Goal: Find specific page/section: Find specific page/section

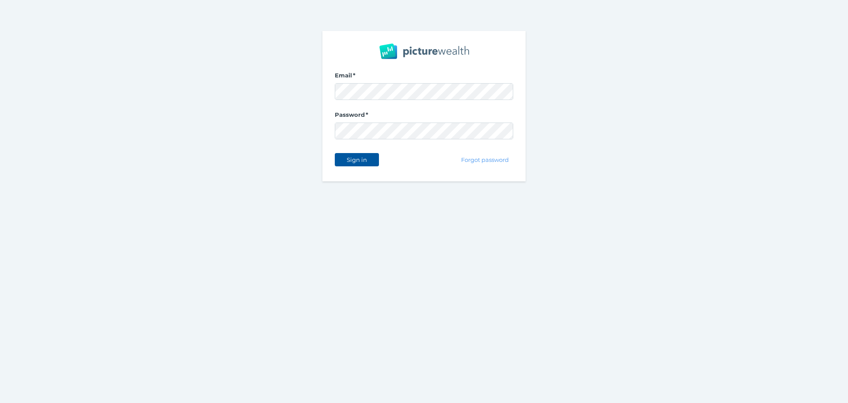
click at [356, 154] on div "Sign in" at bounding box center [357, 159] width 44 height 19
click at [349, 154] on button "Sign in" at bounding box center [357, 159] width 44 height 13
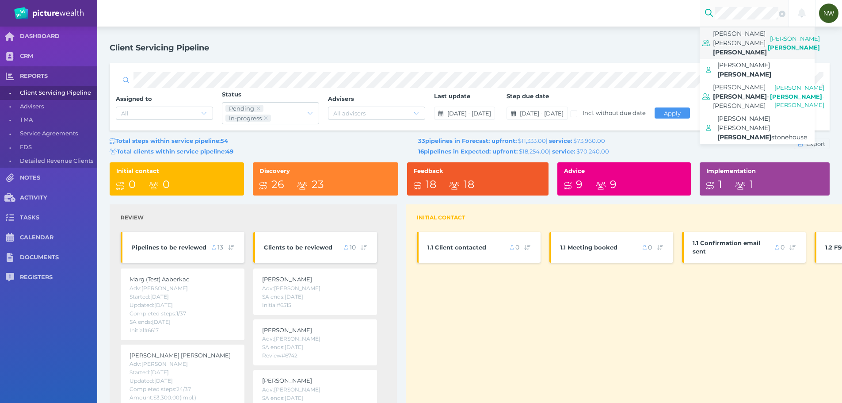
click at [765, 44] on span "[PERSON_NAME]" at bounding box center [740, 42] width 54 height 31
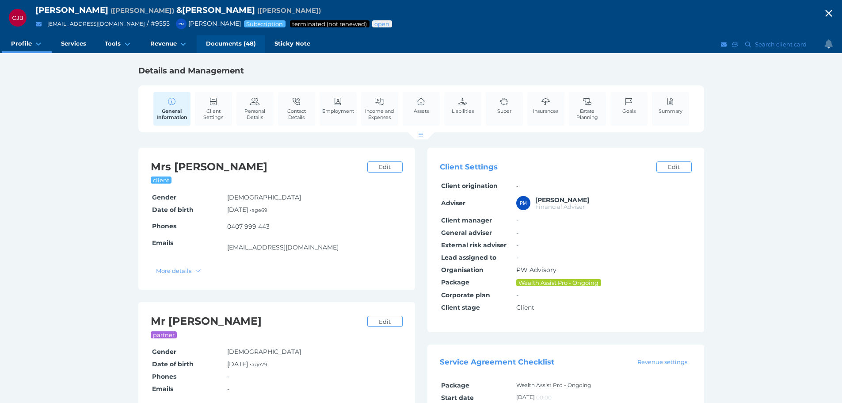
click at [249, 42] on span "Documents (48)" at bounding box center [231, 44] width 50 height 8
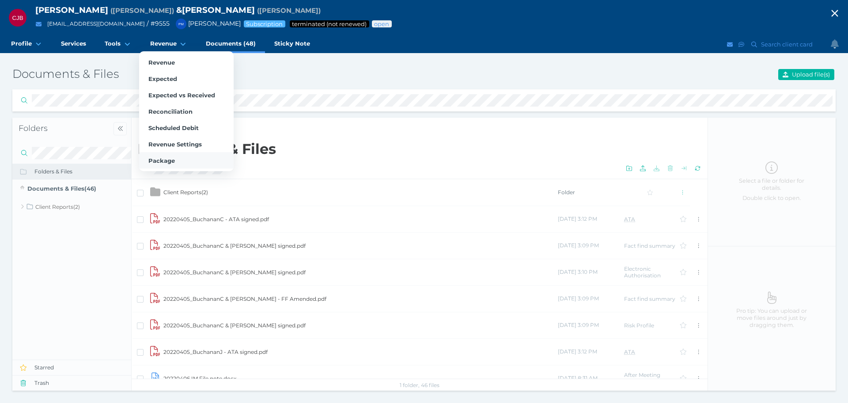
click at [169, 160] on span "Package" at bounding box center [161, 160] width 27 height 7
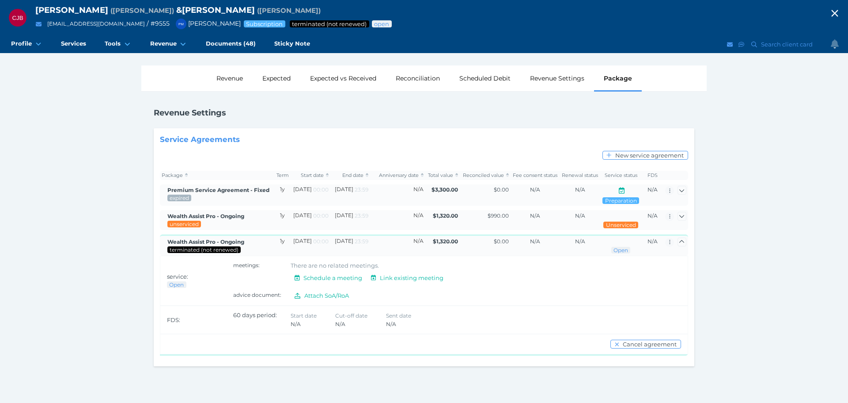
click at [520, 131] on div "Service Agreements" at bounding box center [424, 139] width 541 height 22
drag, startPoint x: 259, startPoint y: 143, endPoint x: 109, endPoint y: 107, distance: 154.1
click at [109, 107] on div "CJB [PERSON_NAME] ( [PERSON_NAME] ) & [PERSON_NAME] ( [PERSON_NAME] ) [EMAIL_AD…" at bounding box center [424, 201] width 848 height 403
drag, startPoint x: 109, startPoint y: 107, endPoint x: 299, endPoint y: 144, distance: 193.2
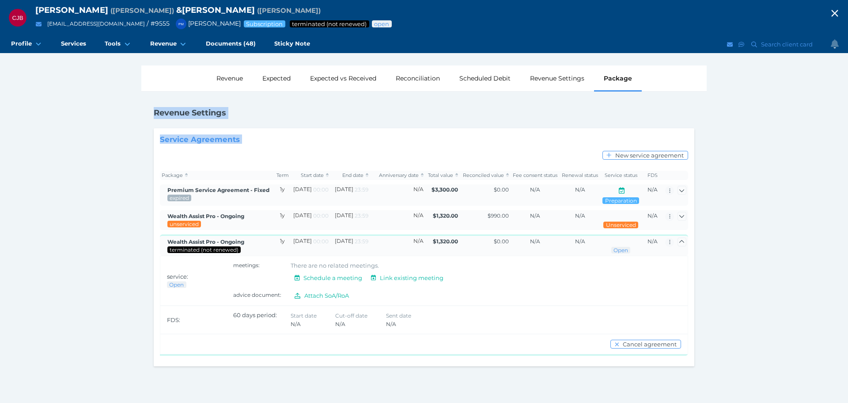
click at [299, 144] on div "CJB [PERSON_NAME] ( [PERSON_NAME] ) & [PERSON_NAME] ( [PERSON_NAME] ) [EMAIL_AD…" at bounding box center [424, 201] width 848 height 403
click at [299, 144] on h2 "Service Agreements" at bounding box center [292, 138] width 264 height 9
drag, startPoint x: 299, startPoint y: 144, endPoint x: 330, endPoint y: 146, distance: 31.0
click at [118, 262] on div "CJB [PERSON_NAME] ( [PERSON_NAME] ) & [PERSON_NAME] ( [PERSON_NAME] ) [EMAIL_AD…" at bounding box center [424, 201] width 848 height 403
click at [68, 239] on div "CJB [PERSON_NAME] ( [PERSON_NAME] ) & [PERSON_NAME] ( [PERSON_NAME] ) [EMAIL_AD…" at bounding box center [424, 201] width 848 height 403
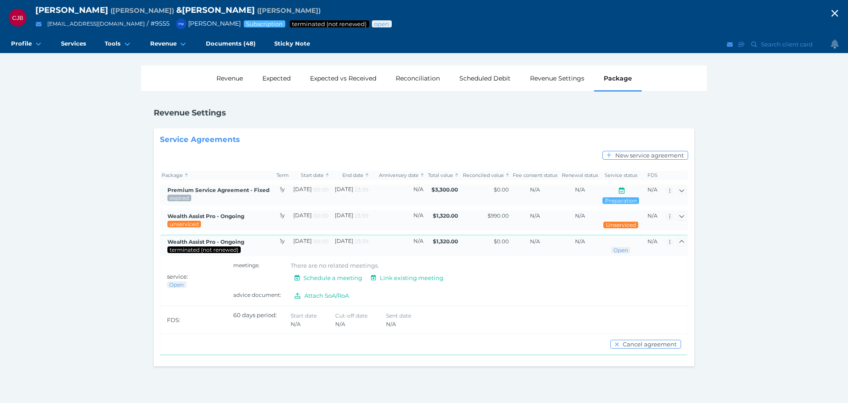
click at [73, 197] on div "CJB [PERSON_NAME] ( [PERSON_NAME] ) & [PERSON_NAME] ( [PERSON_NAME] ) [EMAIL_AD…" at bounding box center [424, 201] width 848 height 403
click at [391, 220] on td "N/A" at bounding box center [397, 220] width 55 height 20
click at [251, 221] on div "unserviced" at bounding box center [223, 224] width 112 height 8
click at [229, 218] on span "Wealth Assist Pro - Ongoing" at bounding box center [205, 216] width 77 height 7
click at [684, 219] on span "button" at bounding box center [682, 216] width 13 height 7
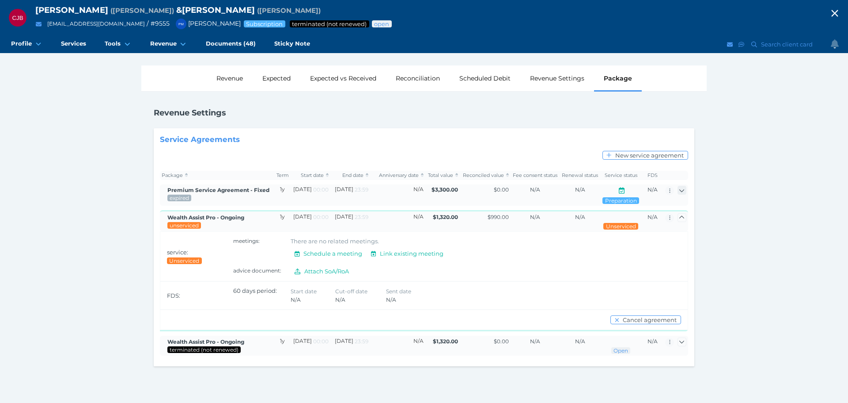
click at [682, 192] on icon "button" at bounding box center [682, 190] width 6 height 6
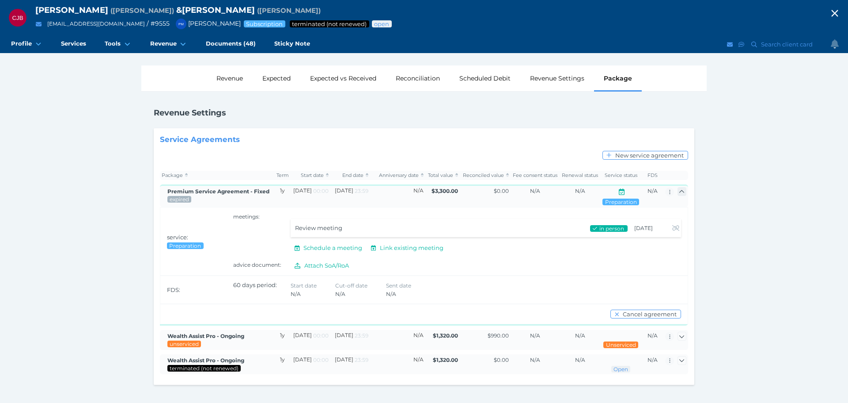
click at [682, 192] on icon "button" at bounding box center [682, 192] width 6 height 6
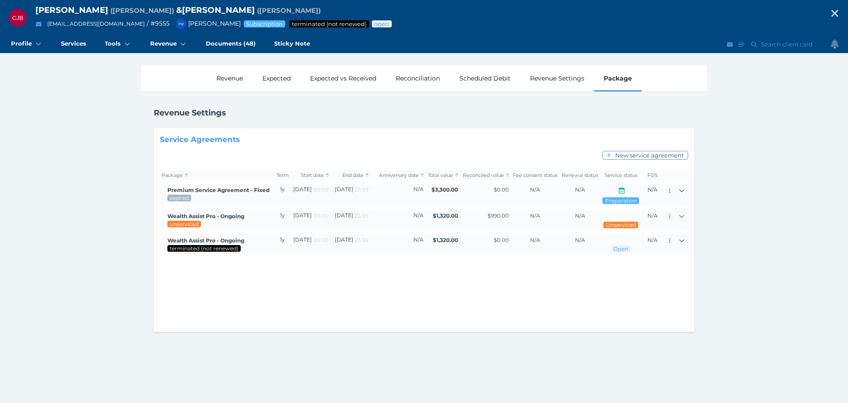
click at [481, 308] on div "Service Agreements New service agreement Package Term Start date End date Anniv…" at bounding box center [424, 229] width 541 height 203
drag, startPoint x: 148, startPoint y: 110, endPoint x: 251, endPoint y: 138, distance: 107.5
click at [251, 138] on div "Revenue Settings Service Agreements New service agreement Package Term Start da…" at bounding box center [424, 217] width 566 height 252
click at [247, 122] on div "Revenue Settings Service Agreements New service agreement Package Term Start da…" at bounding box center [424, 217] width 566 height 252
click at [132, 184] on div "CJB [PERSON_NAME] ( [PERSON_NAME] ) & [PERSON_NAME] ( [PERSON_NAME] ) [EMAIL_AD…" at bounding box center [424, 201] width 848 height 403
